Goal: Task Accomplishment & Management: Complete application form

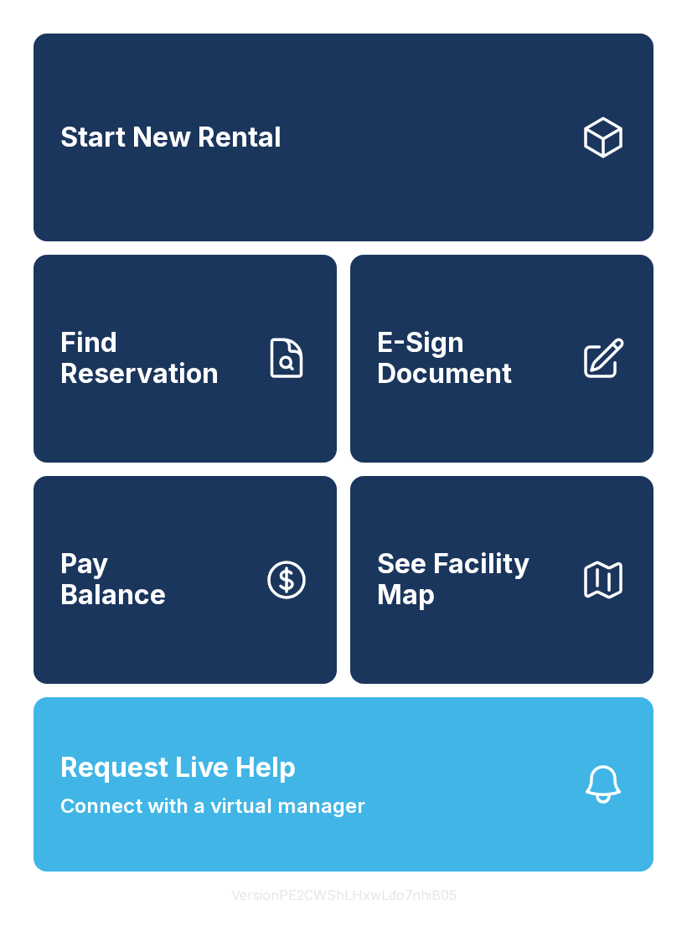
click at [529, 355] on span "E-Sign Document" at bounding box center [471, 358] width 189 height 61
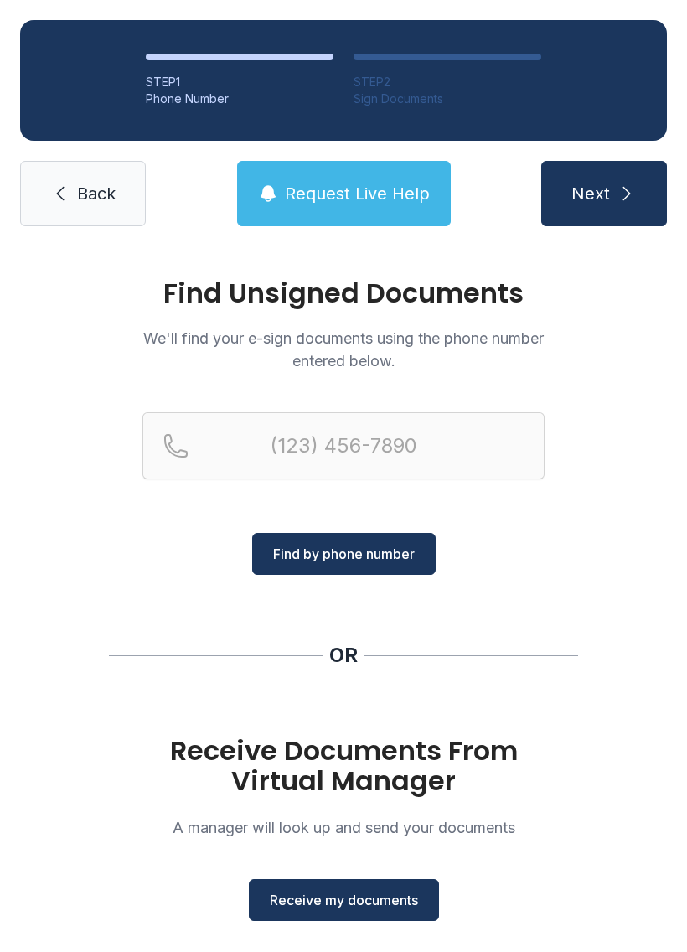
click at [405, 890] on span "Receive my documents" at bounding box center [344, 900] width 148 height 20
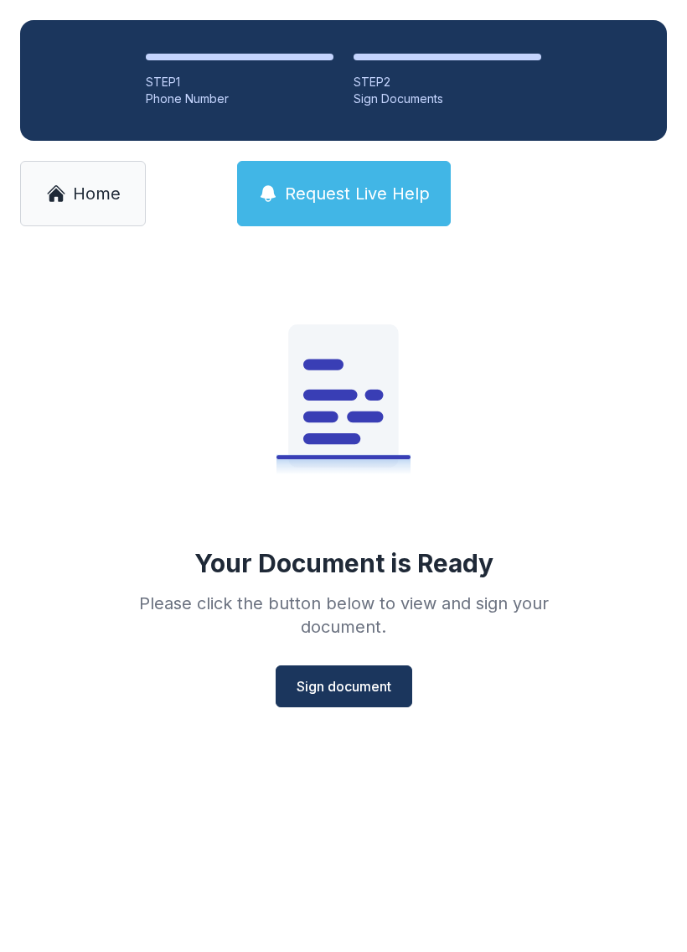
click at [364, 691] on span "Sign document" at bounding box center [344, 687] width 95 height 20
click at [363, 678] on span "Sign document" at bounding box center [344, 687] width 95 height 20
click at [369, 672] on button "Sign document" at bounding box center [344, 687] width 137 height 42
click at [87, 185] on span "Home" at bounding box center [97, 193] width 48 height 23
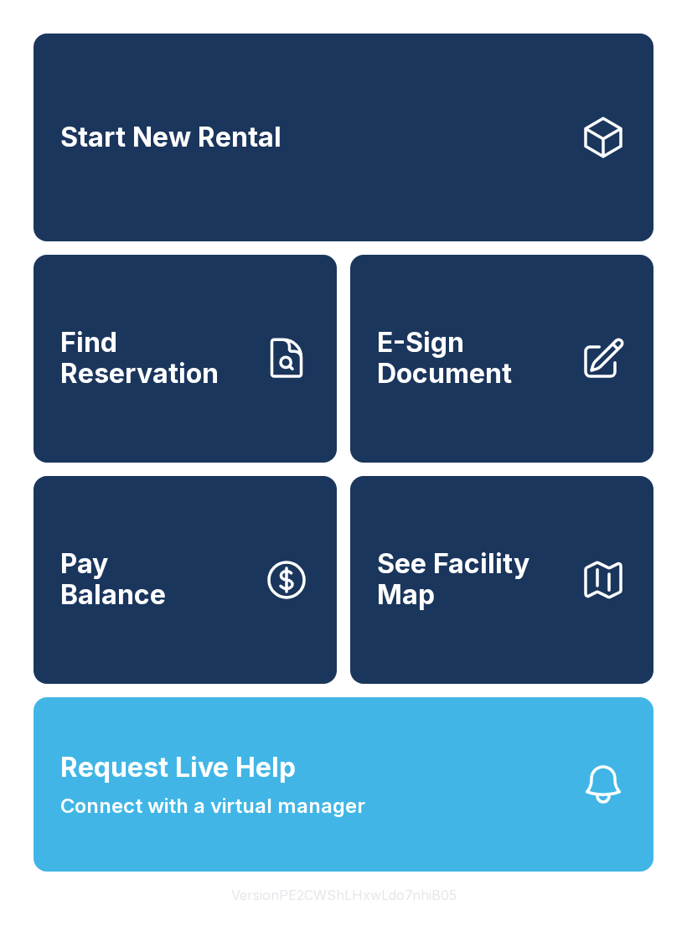
click at [210, 592] on link "Pay Balance" at bounding box center [185, 580] width 303 height 208
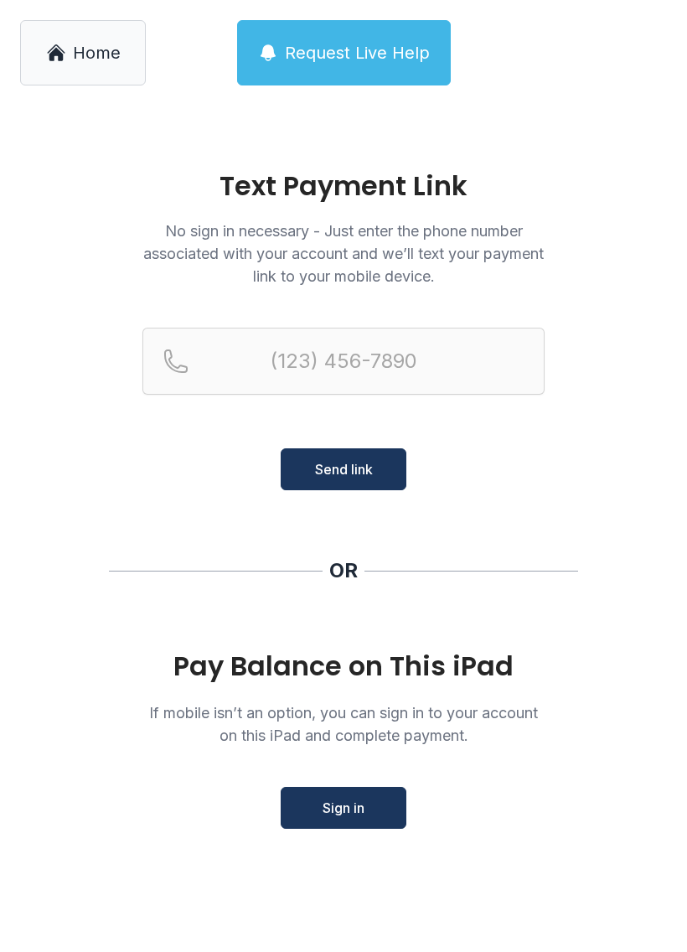
click at [372, 818] on button "Sign in" at bounding box center [344, 808] width 126 height 42
click at [98, 58] on span "Home" at bounding box center [97, 52] width 48 height 23
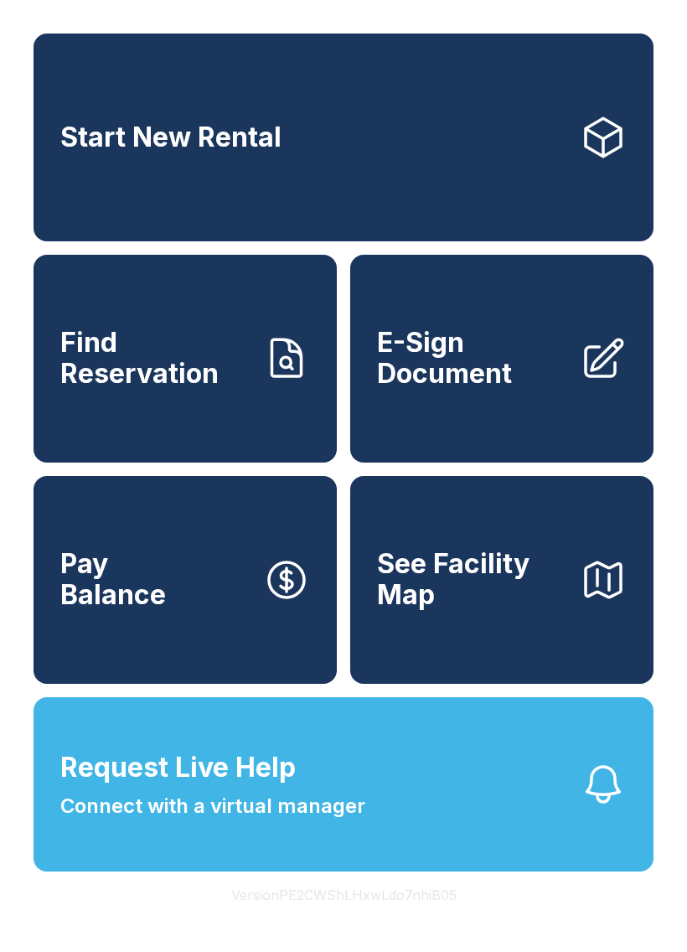
click at [500, 376] on span "E-Sign Document" at bounding box center [471, 358] width 189 height 61
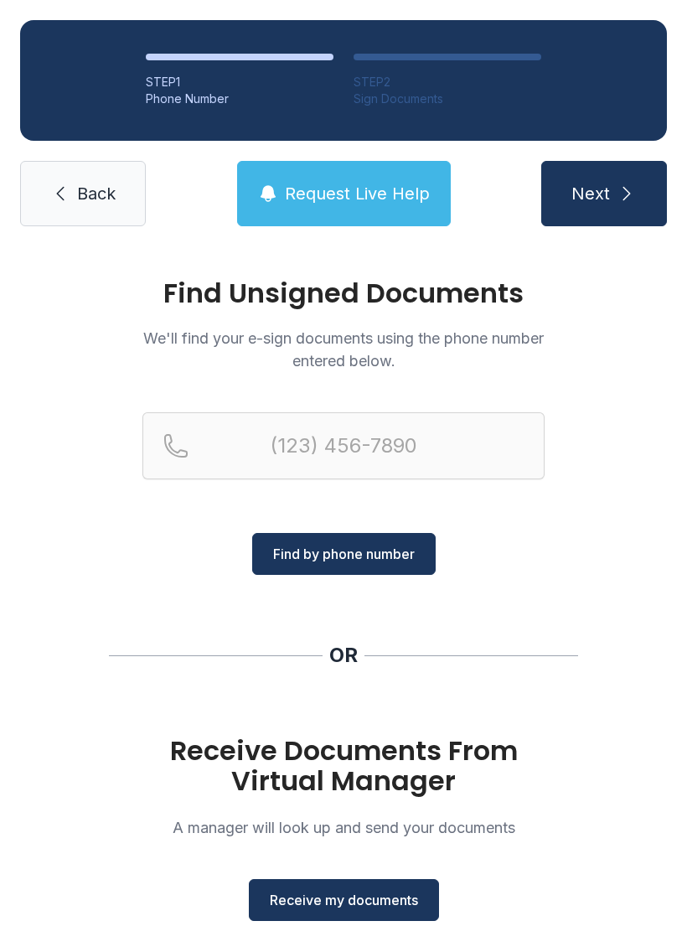
click at [376, 919] on button "Receive my documents" at bounding box center [344, 900] width 190 height 42
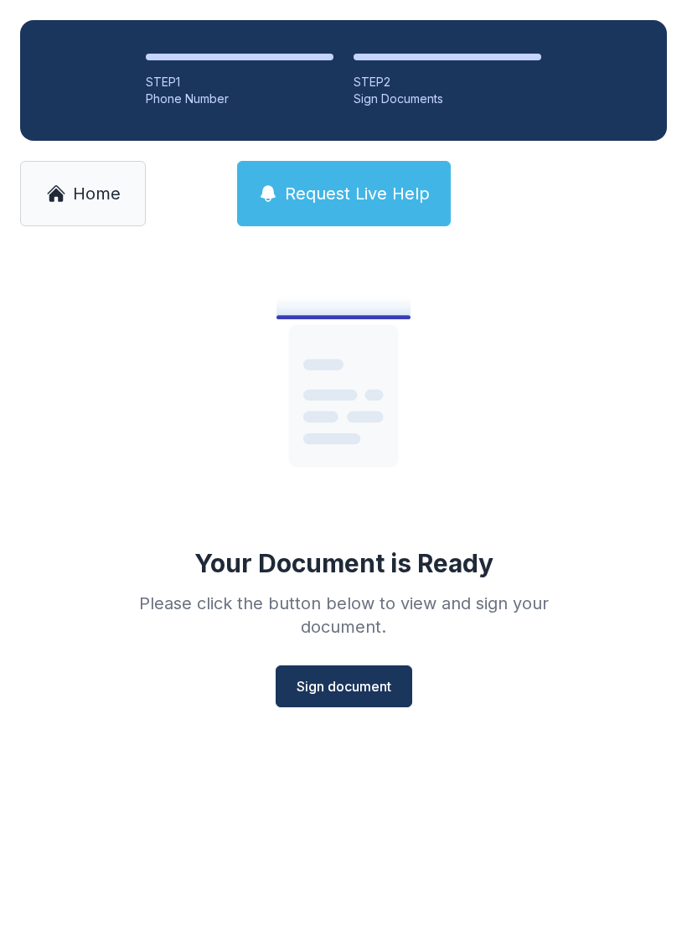
click at [363, 688] on span "Sign document" at bounding box center [344, 687] width 95 height 20
click at [369, 670] on button "Sign document" at bounding box center [344, 687] width 137 height 42
click at [343, 677] on span "Sign document" at bounding box center [344, 687] width 95 height 20
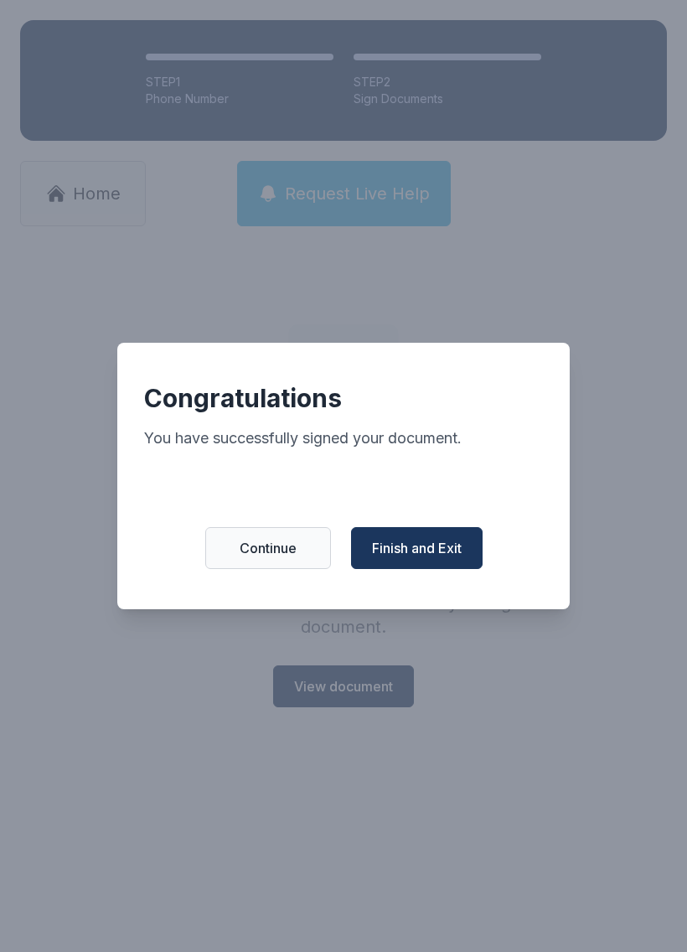
click at [446, 545] on button "Finish and Exit" at bounding box center [417, 548] width 132 height 42
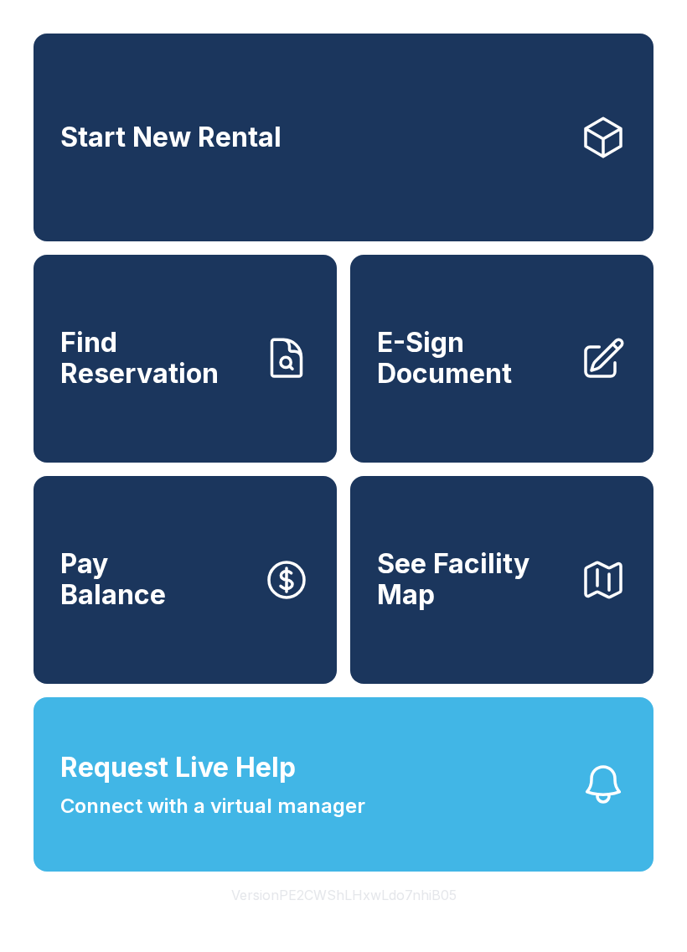
click at [211, 601] on link "Pay Balance" at bounding box center [185, 580] width 303 height 208
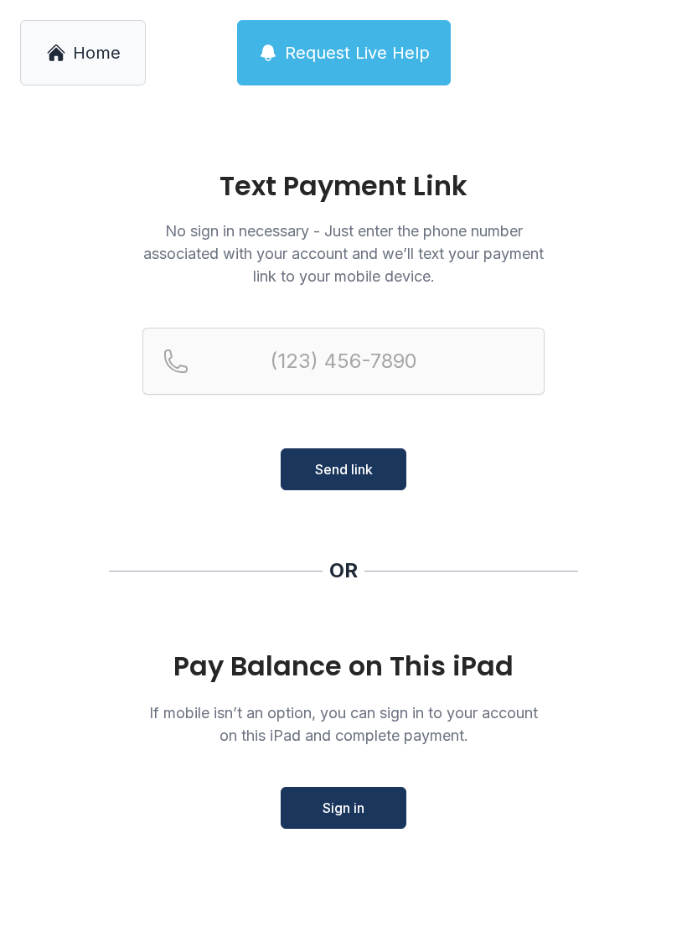
click at [367, 801] on button "Sign in" at bounding box center [344, 808] width 126 height 42
click at [86, 34] on link "Home" at bounding box center [83, 52] width 126 height 65
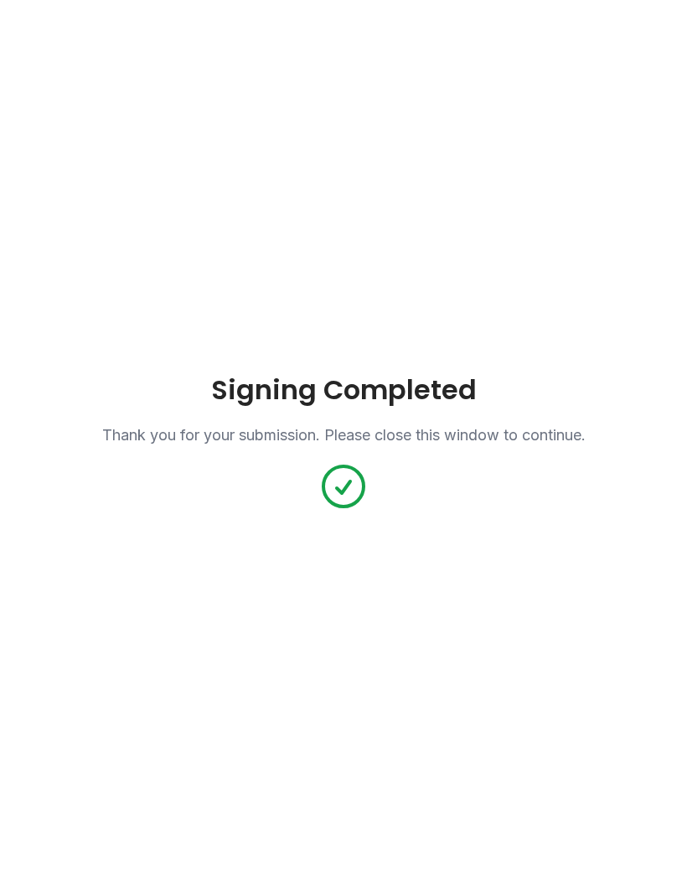
click at [498, 568] on div "Signing Completed Thank you for your submission. Please close this window to co…" at bounding box center [343, 444] width 687 height 889
